Goal: Find specific page/section: Find specific page/section

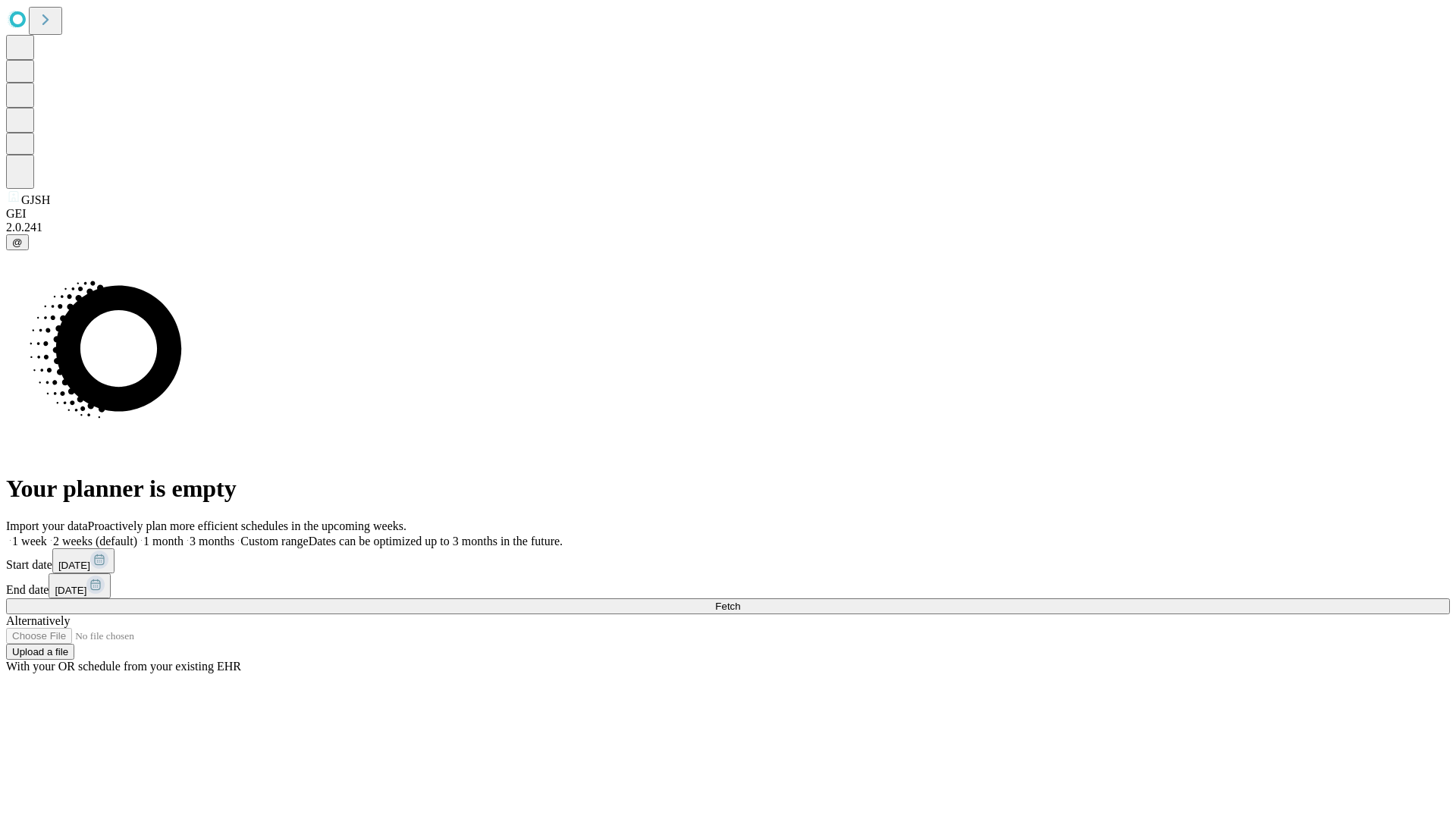
click at [740, 600] on span "Fetch" at bounding box center [727, 606] width 25 height 11
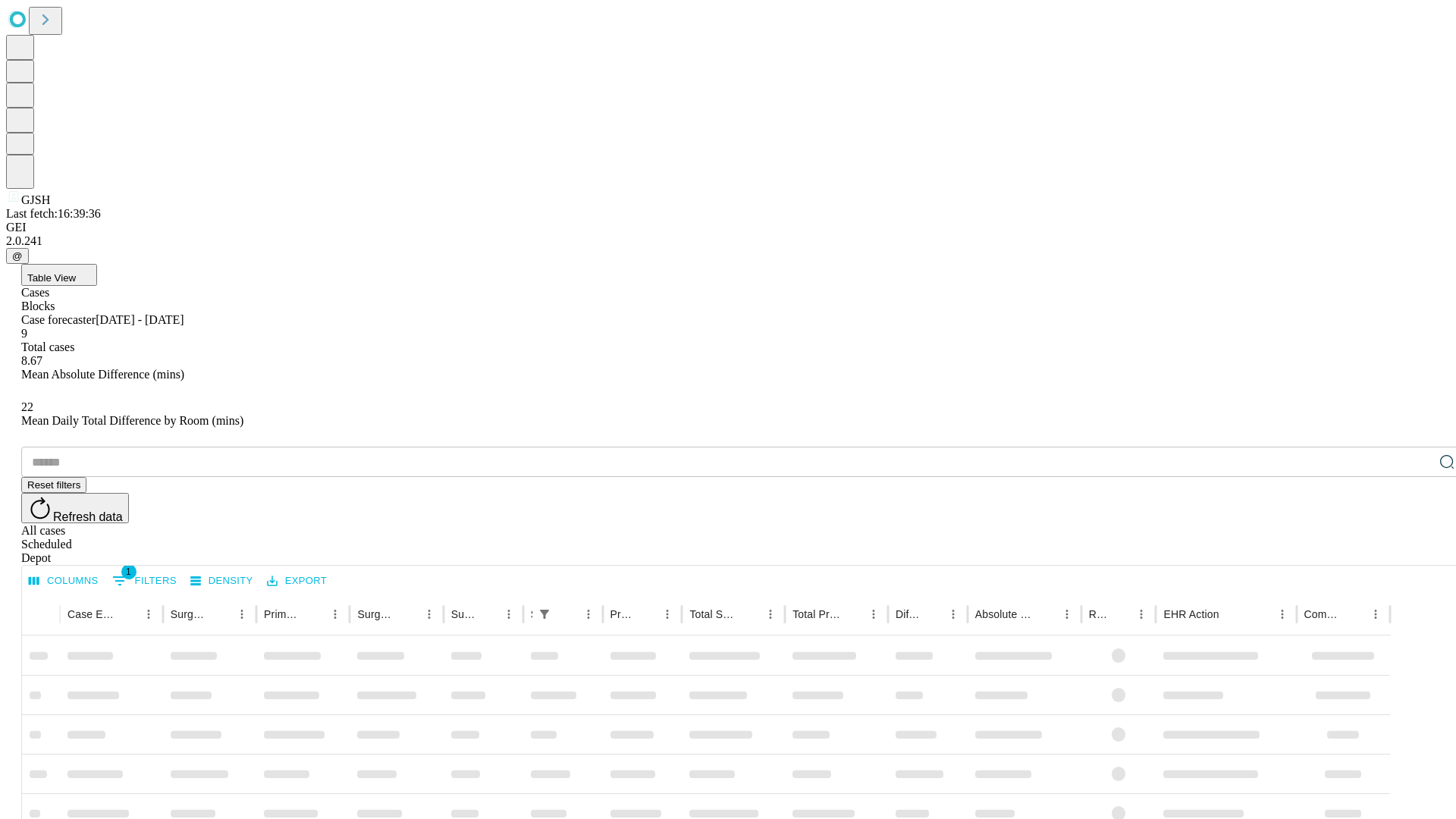
click at [76, 272] on span "Table View" at bounding box center [52, 277] width 49 height 11
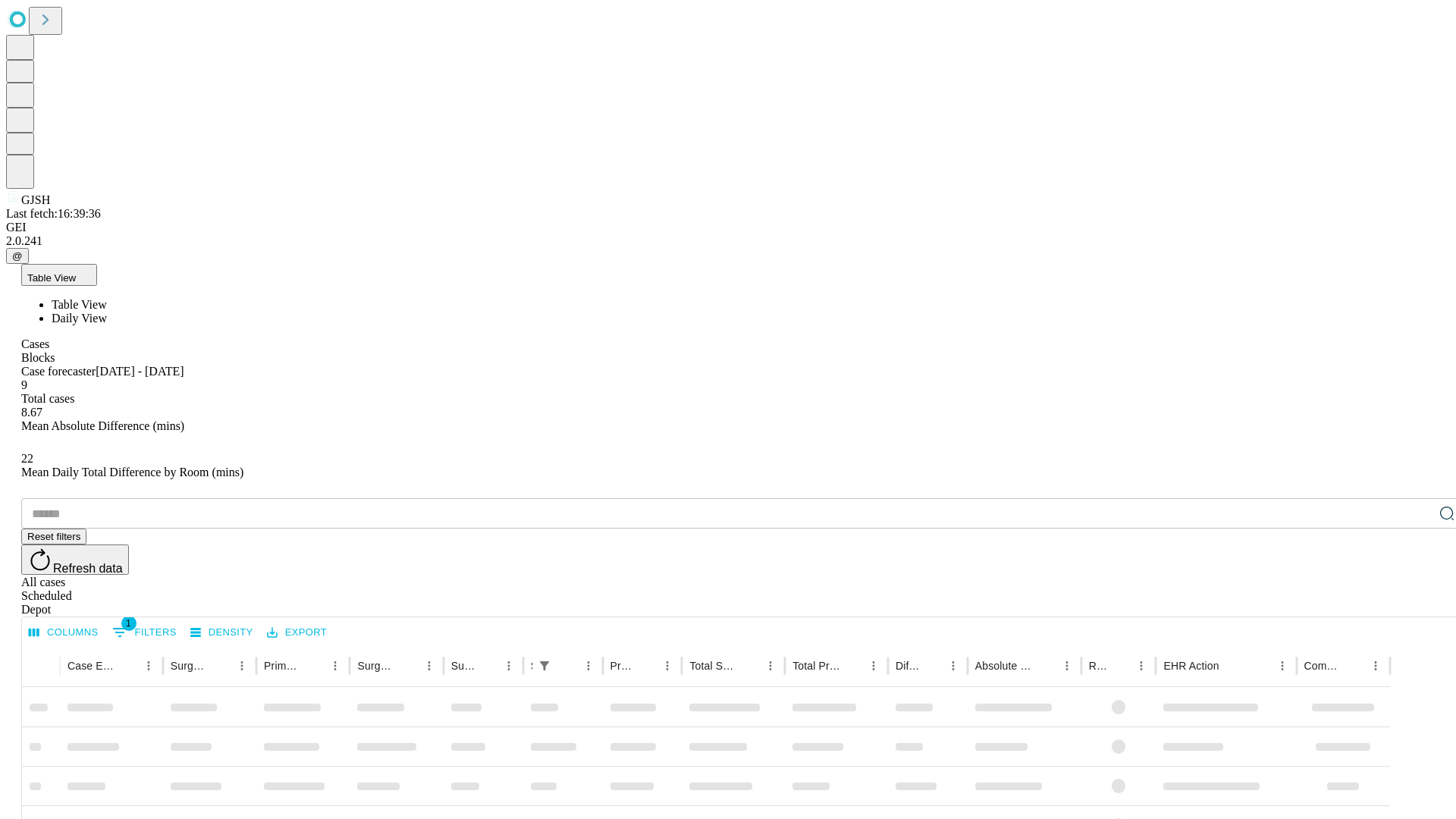
click at [107, 312] on span "Daily View" at bounding box center [79, 318] width 55 height 13
